Goal: Browse casually

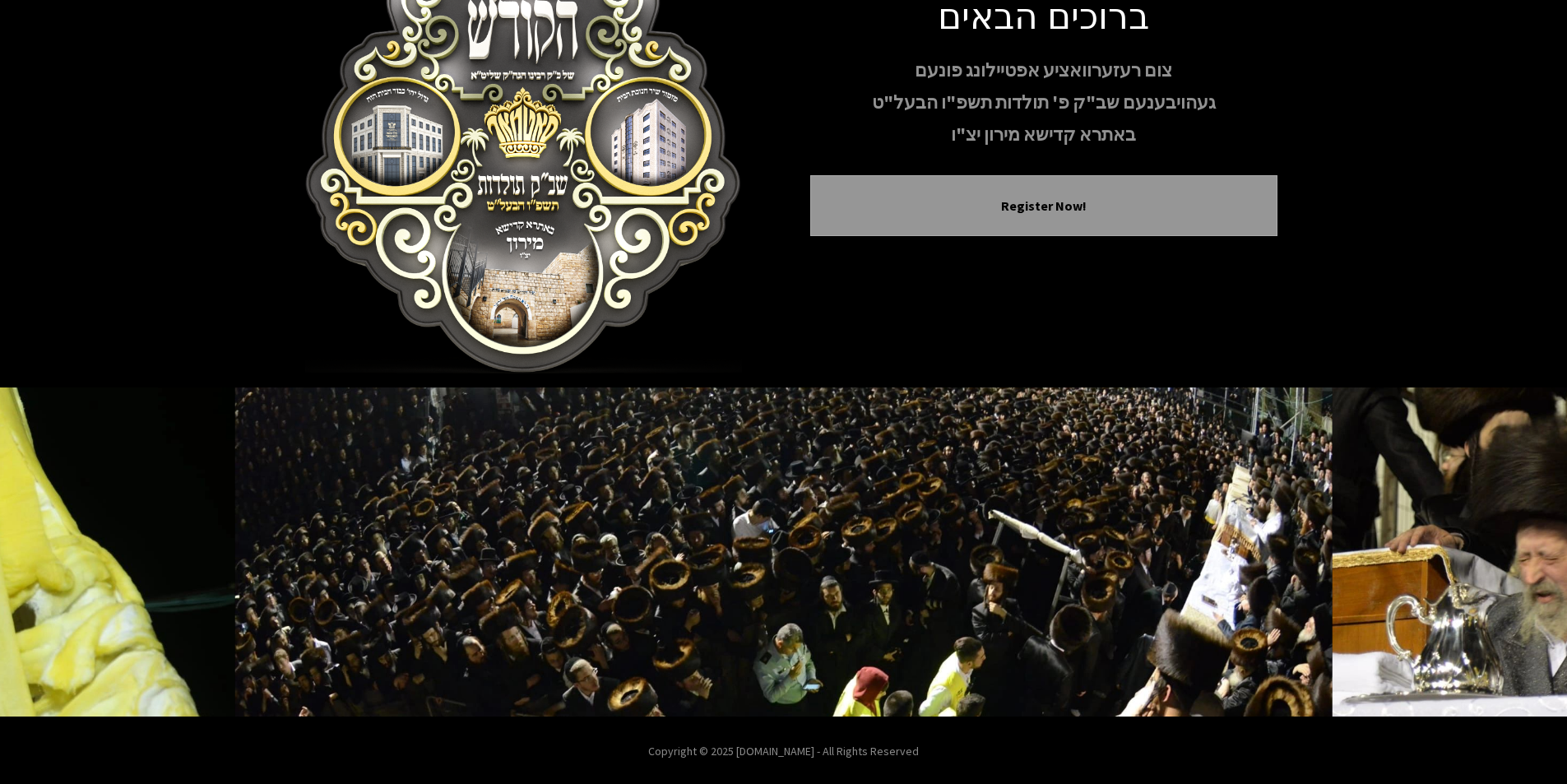
scroll to position [135, 0]
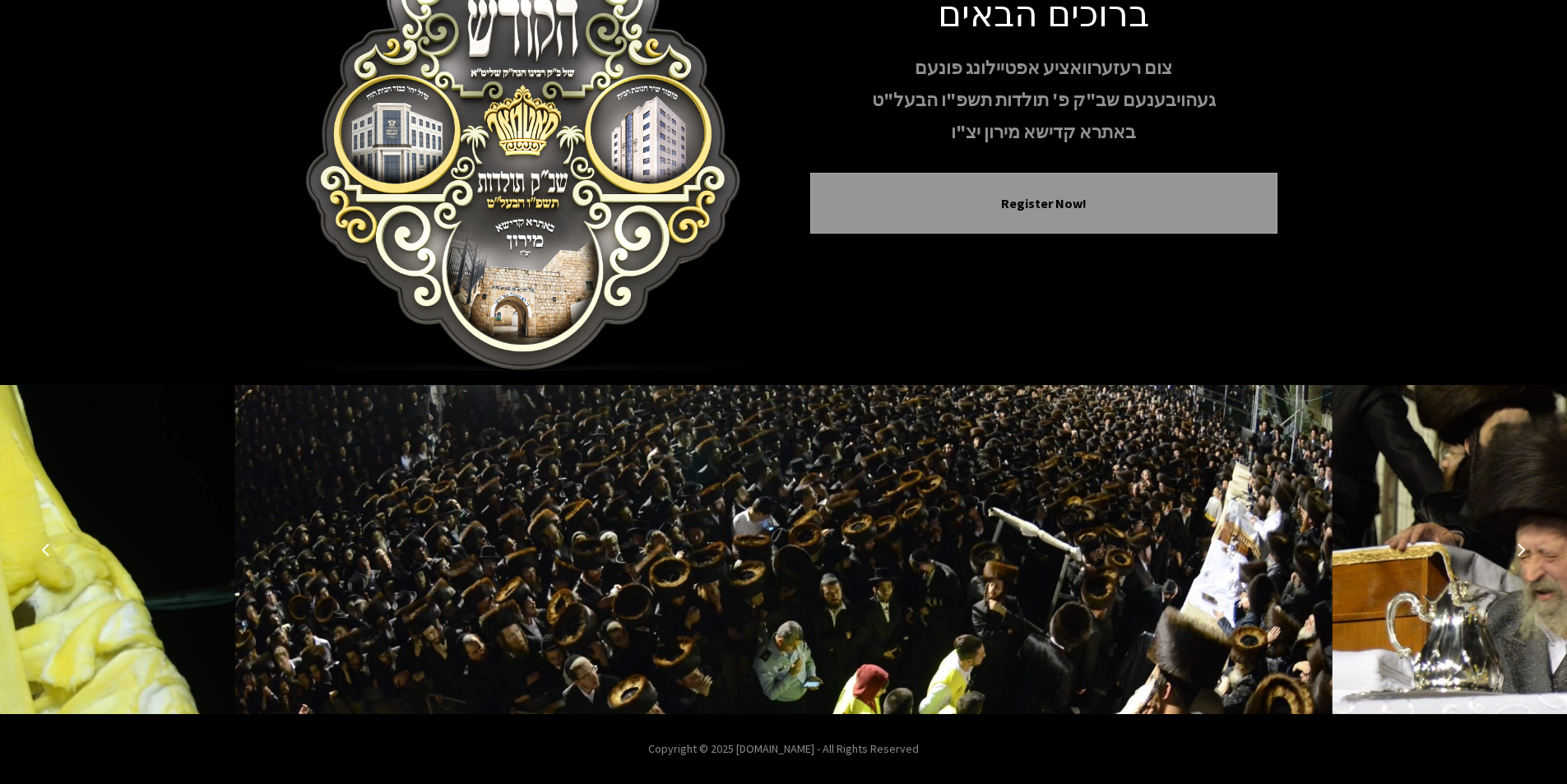
click at [1521, 554] on icon "Next image" at bounding box center [1521, 549] width 14 height 14
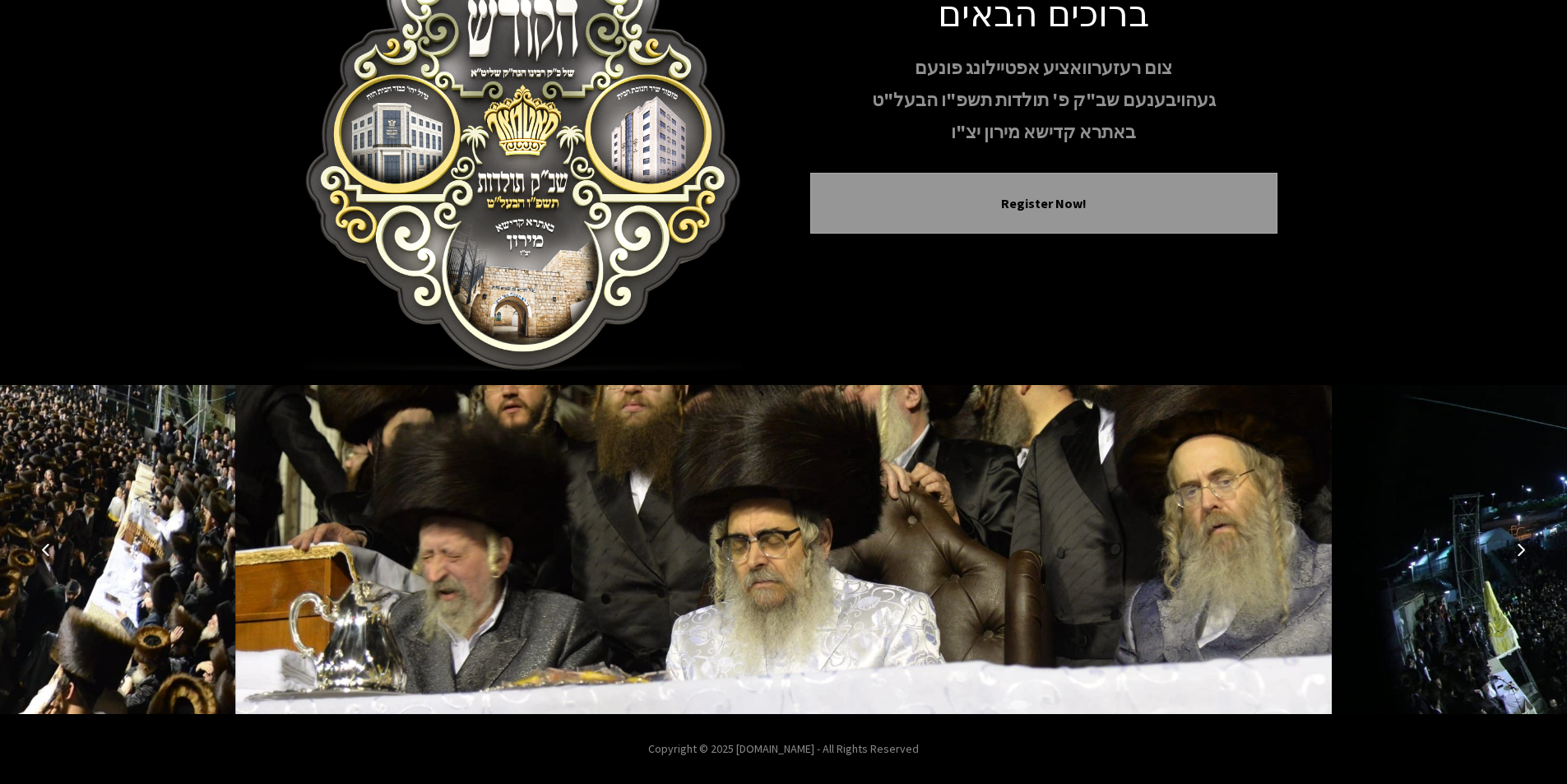
click at [1521, 554] on icon "Next image" at bounding box center [1521, 549] width 14 height 14
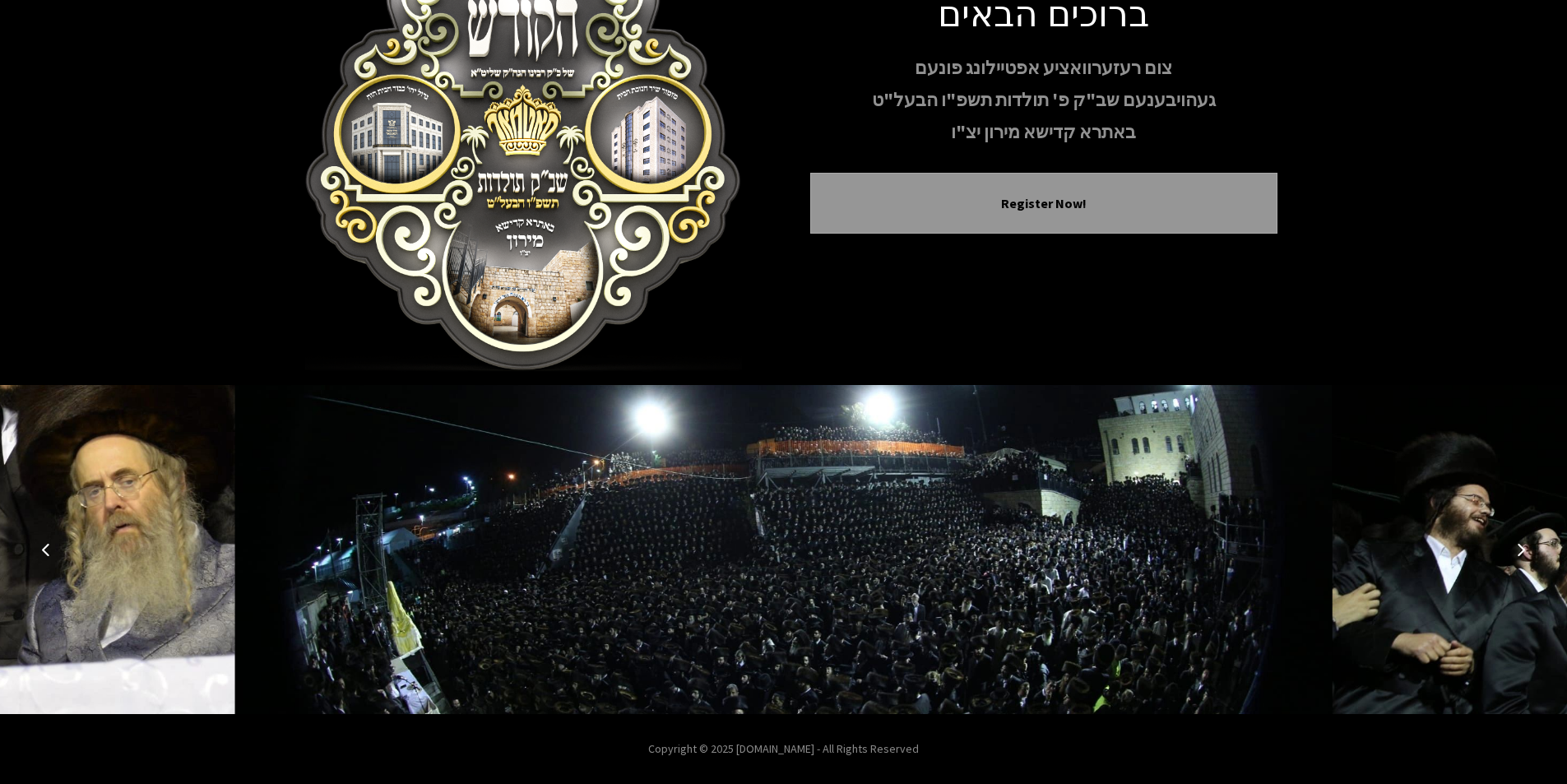
click at [1521, 554] on icon "Next image" at bounding box center [1521, 549] width 14 height 14
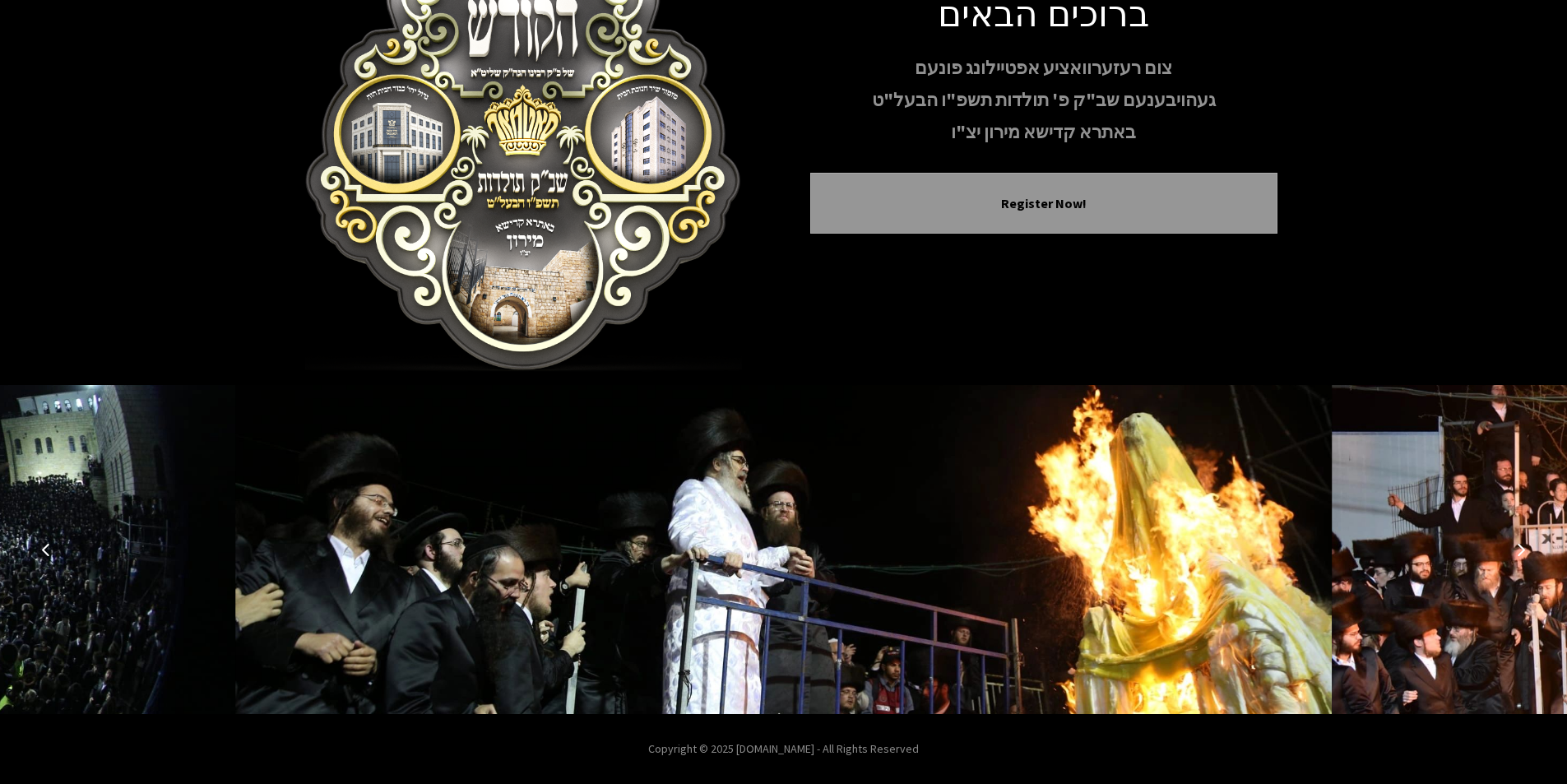
click at [1521, 554] on icon "Next image" at bounding box center [1521, 549] width 14 height 14
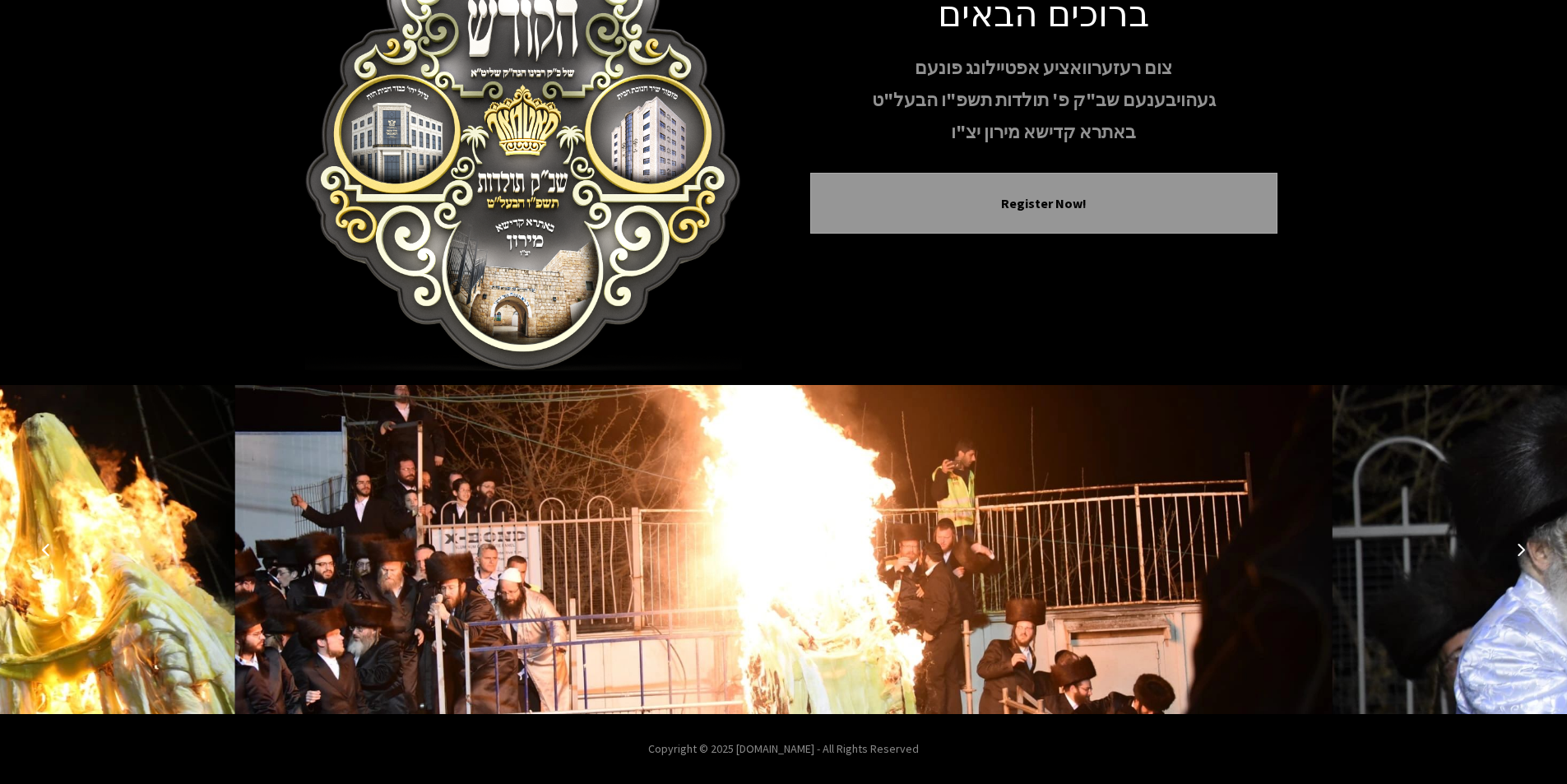
click at [1521, 554] on icon "Next image" at bounding box center [1521, 549] width 14 height 14
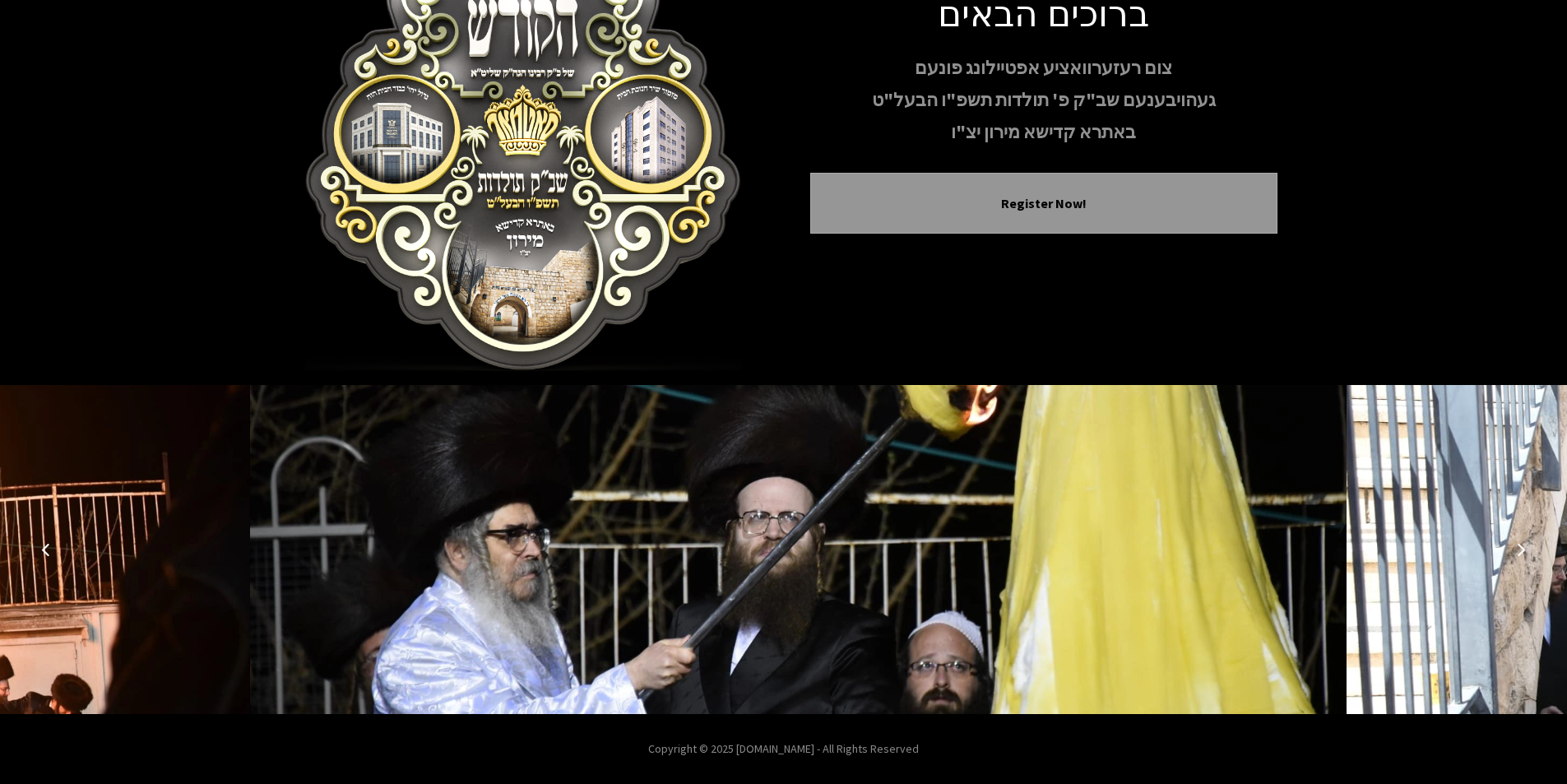
click at [1521, 554] on icon "Next image" at bounding box center [1521, 549] width 14 height 14
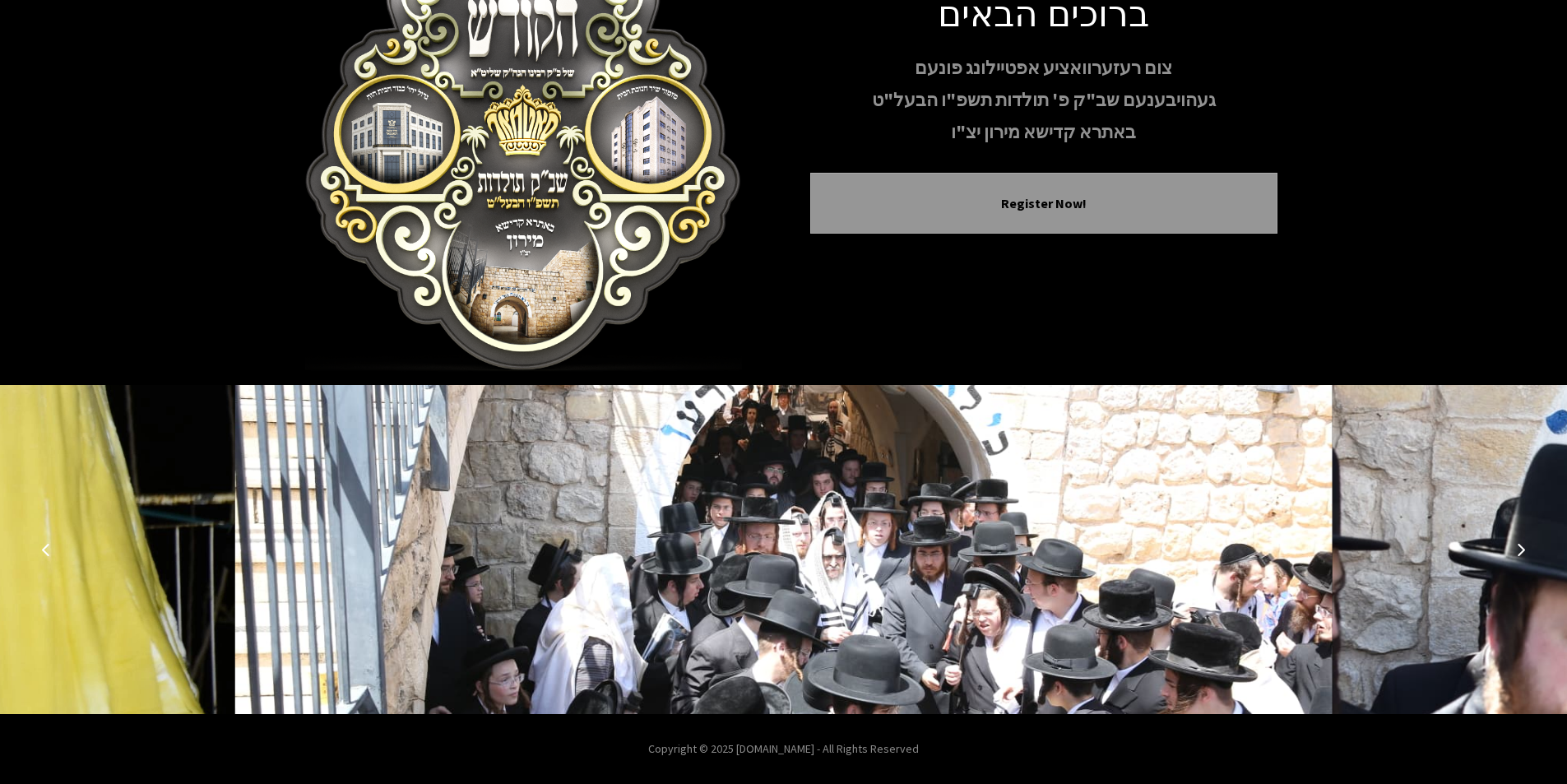
click at [1521, 554] on icon "Next image" at bounding box center [1521, 549] width 14 height 14
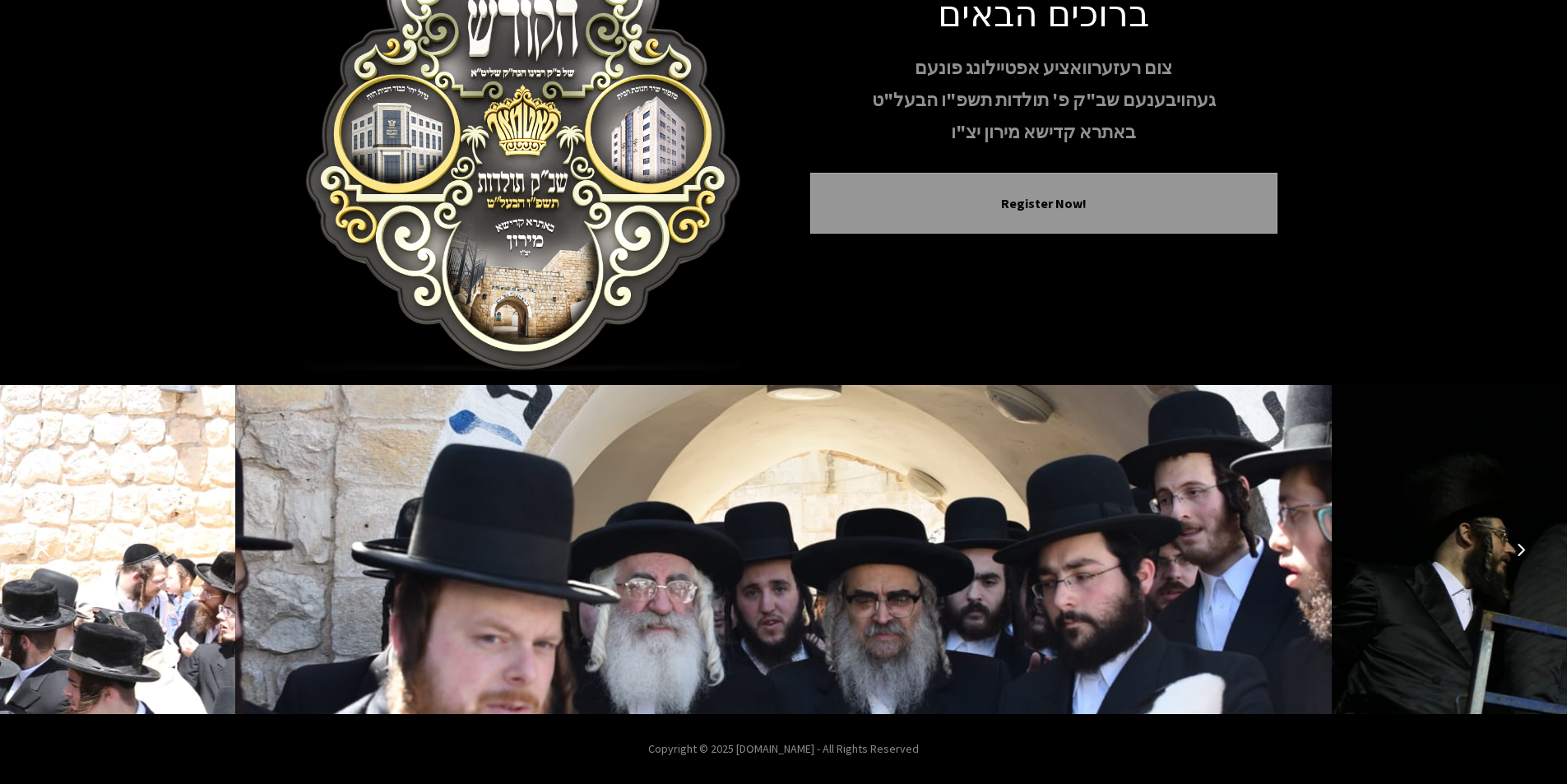
click at [1521, 554] on icon "Next image" at bounding box center [1521, 549] width 14 height 14
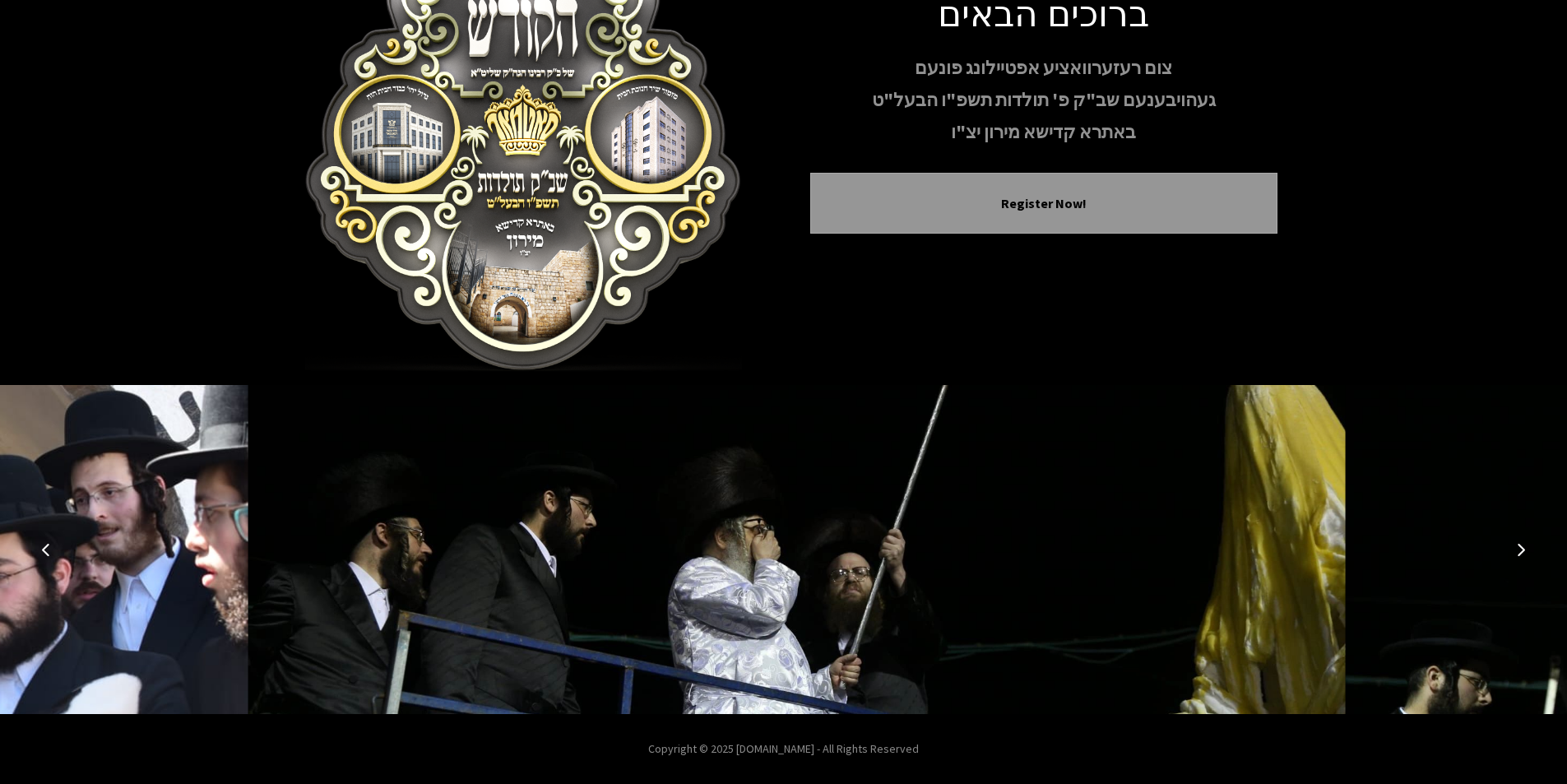
click at [1521, 554] on icon "Next image" at bounding box center [1521, 549] width 14 height 14
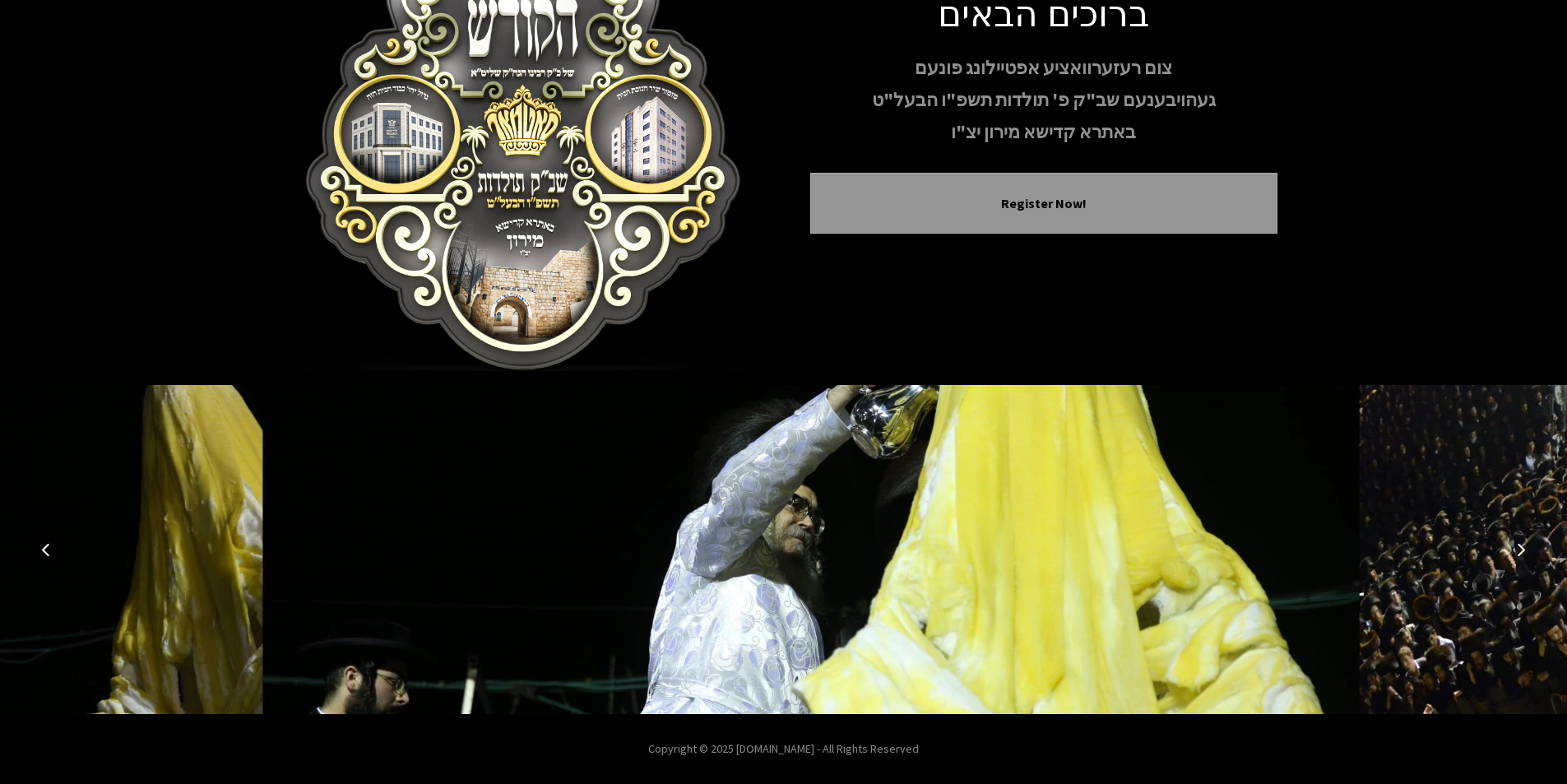
click at [1521, 554] on icon "Next image" at bounding box center [1521, 549] width 14 height 14
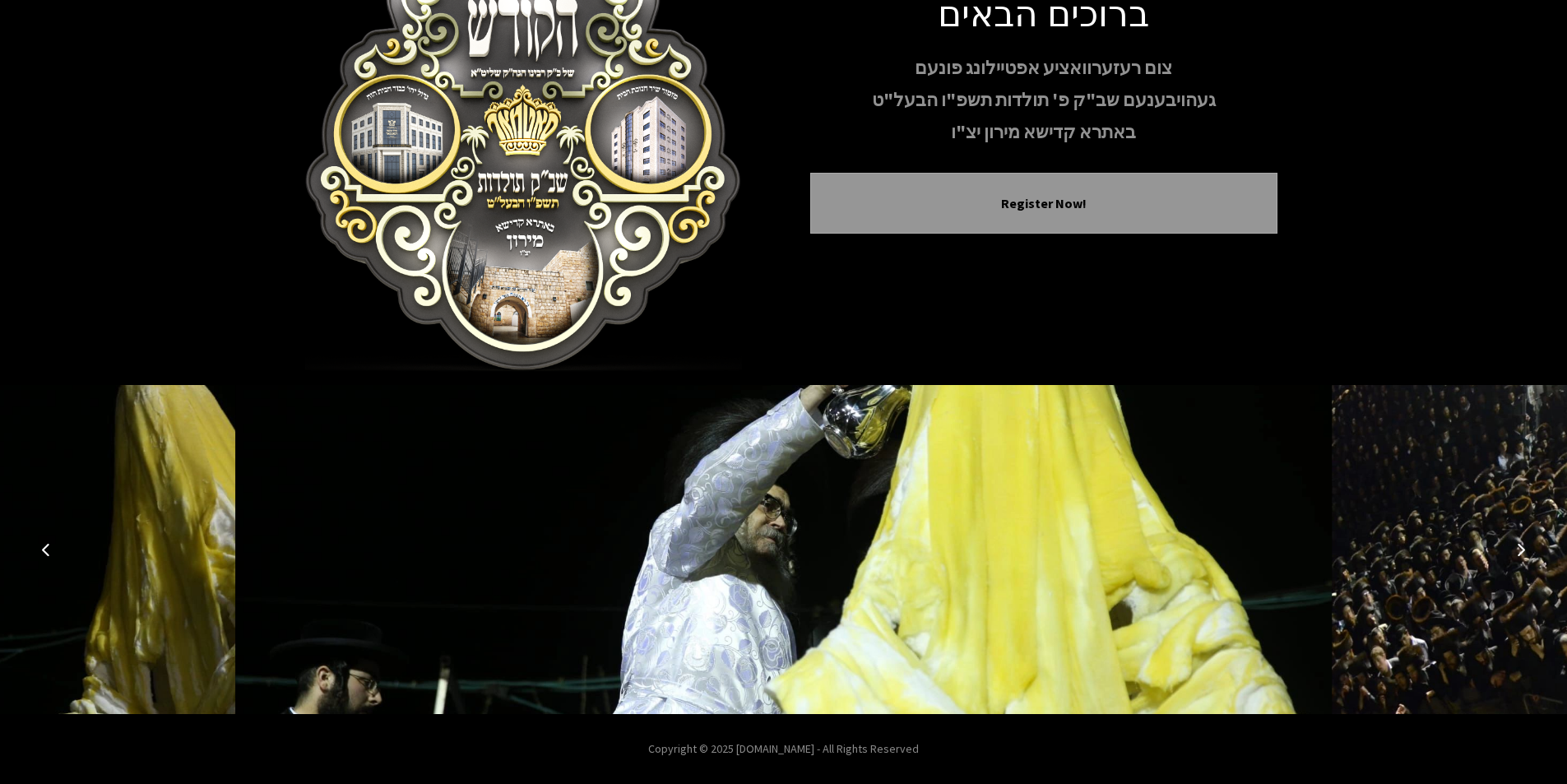
click at [1521, 554] on icon "Next image" at bounding box center [1521, 549] width 14 height 14
